Goal: Information Seeking & Learning: Learn about a topic

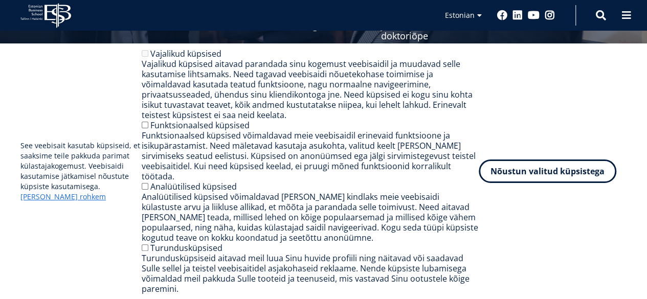
scroll to position [184, 0]
click at [230, 131] on label "Funktsionaalsed küpsised" at bounding box center [199, 125] width 99 height 11
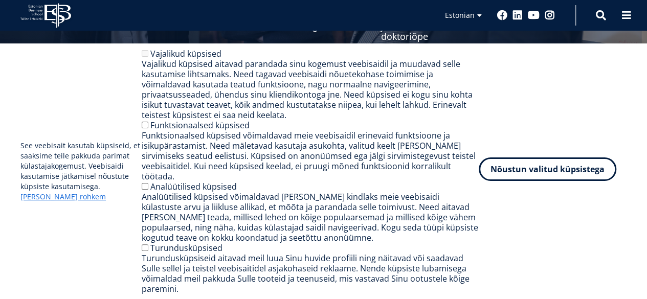
click at [590, 171] on button "Nõustun valitud küpsistega" at bounding box center [548, 170] width 138 height 24
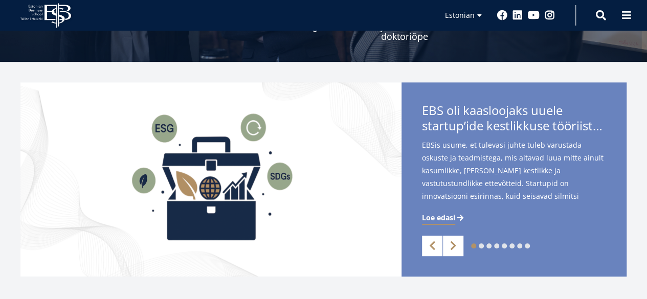
scroll to position [0, 0]
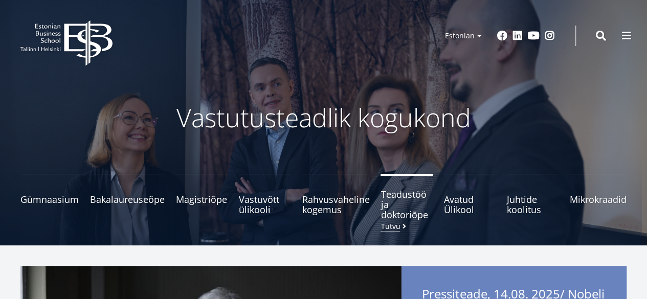
click at [400, 189] on span "Teadustöö ja doktoriõpe Tutvu" at bounding box center [407, 204] width 52 height 31
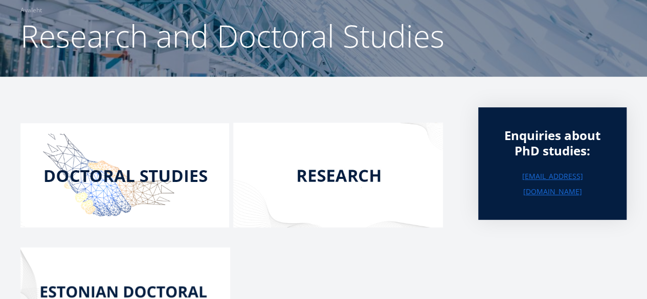
scroll to position [170, 0]
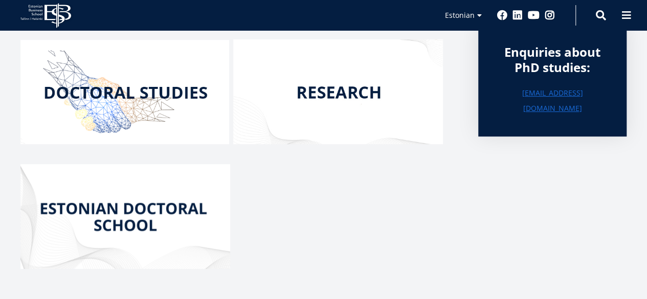
click at [364, 91] on img at bounding box center [338, 91] width 210 height 105
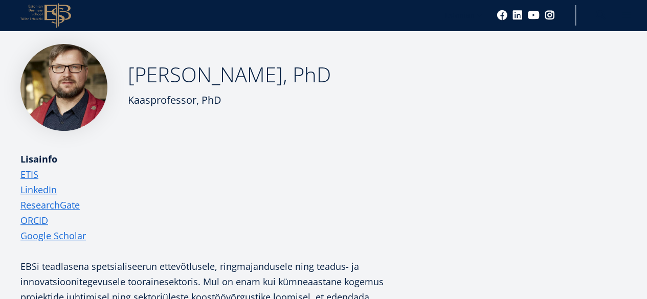
scroll to position [168, 0]
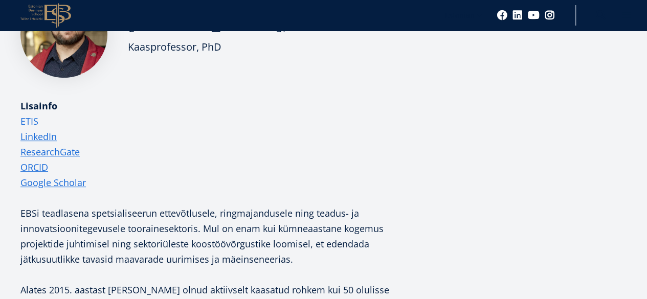
click at [29, 129] on link "ETIS" at bounding box center [29, 121] width 18 height 15
